Goal: Transaction & Acquisition: Purchase product/service

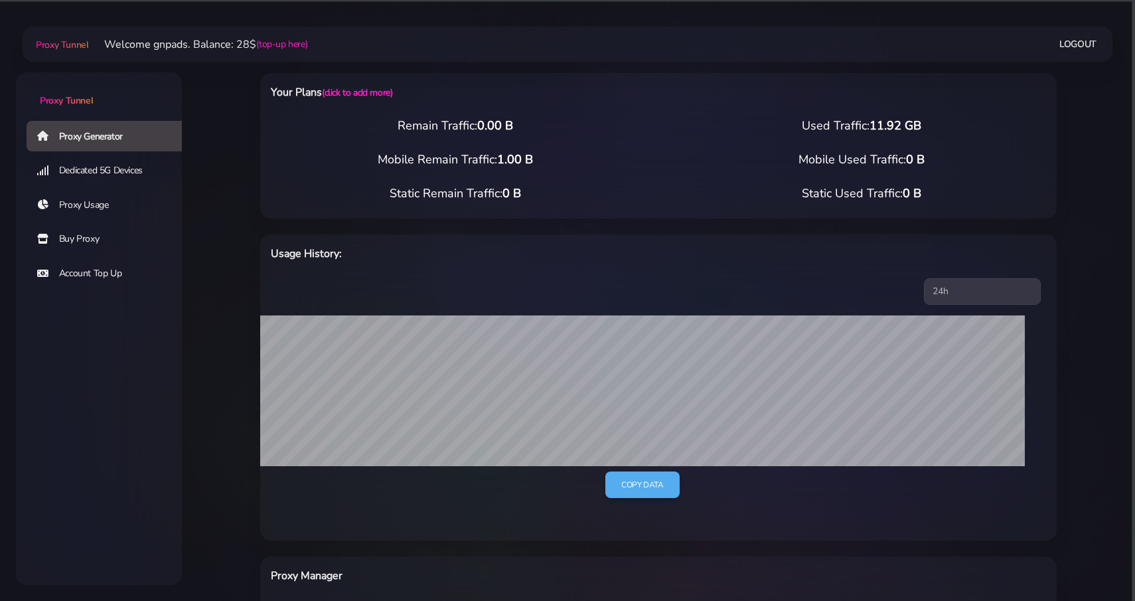
click at [74, 246] on link "Buy Proxy" at bounding box center [110, 239] width 166 height 31
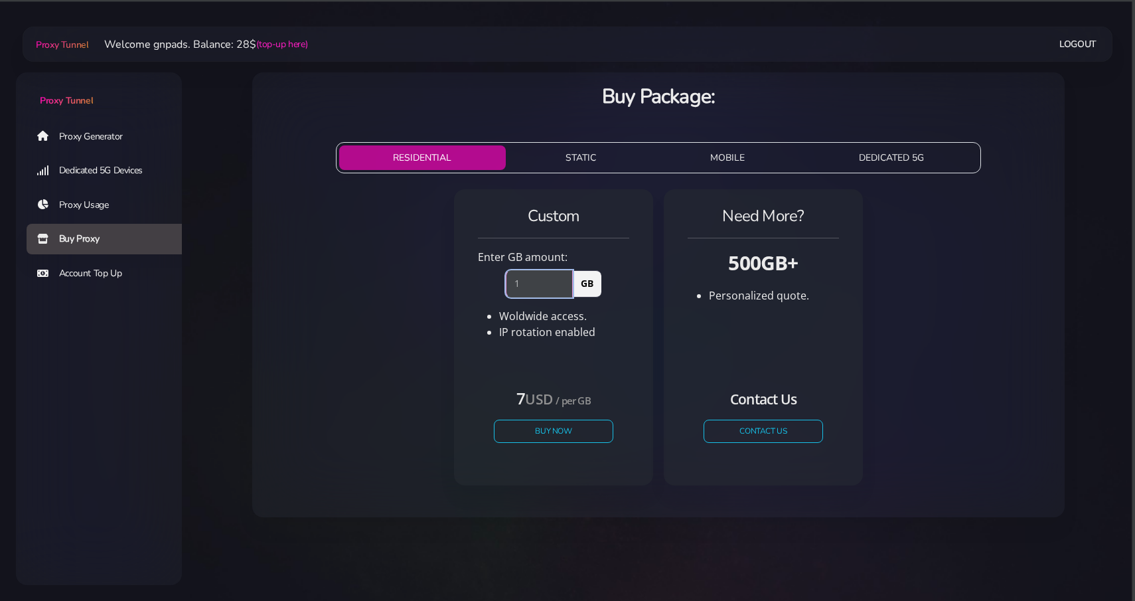
type input "1"
click at [567, 279] on input "1" at bounding box center [539, 283] width 67 height 27
click at [547, 424] on button "Buy Now" at bounding box center [553, 430] width 122 height 23
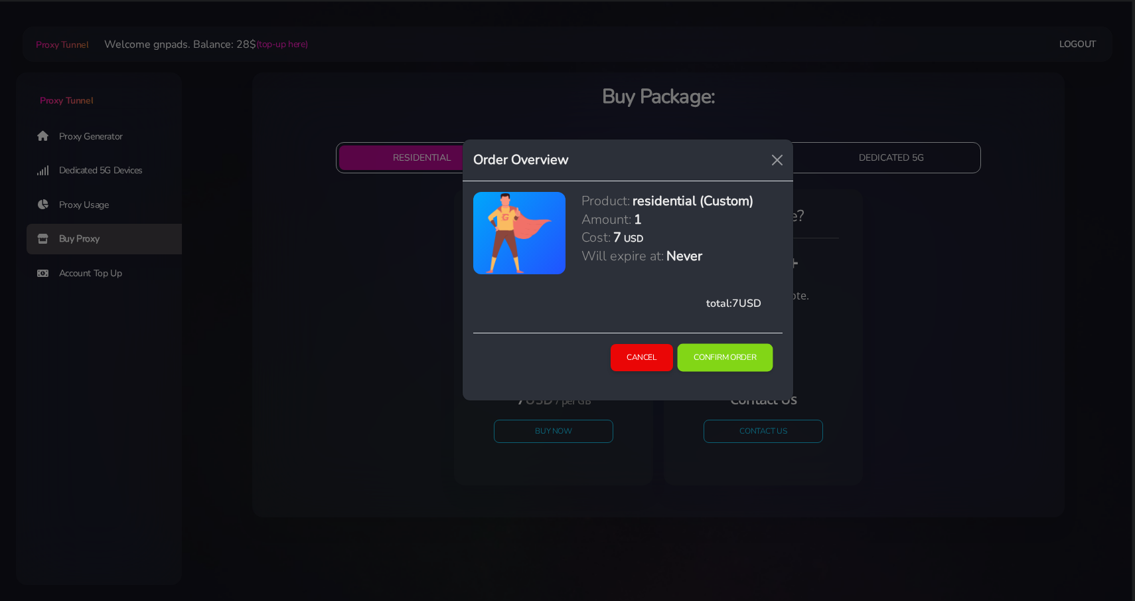
click at [709, 354] on button "Confirm Order" at bounding box center [725, 358] width 96 height 28
